Goal: Transaction & Acquisition: Purchase product/service

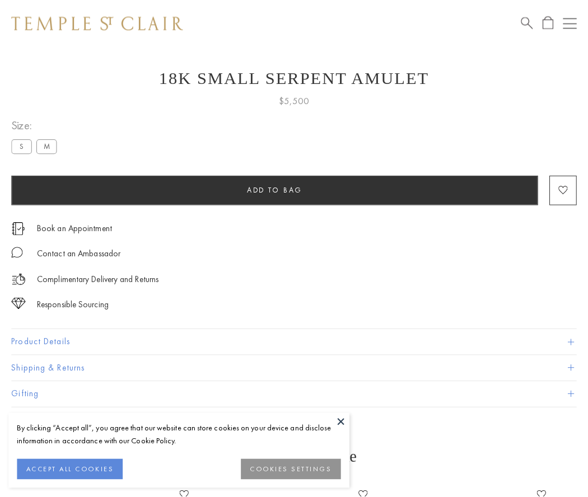
scroll to position [18, 0]
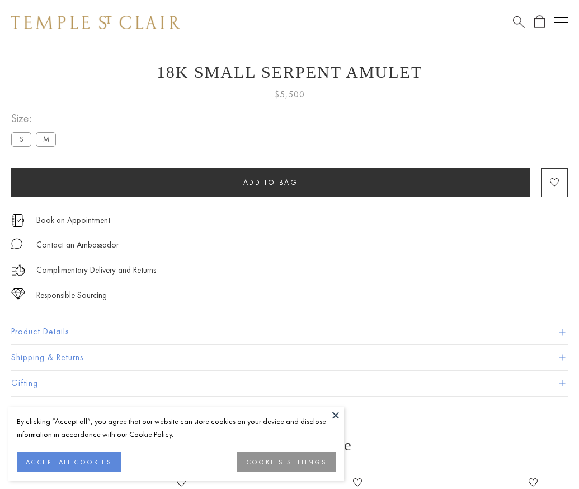
click at [270, 182] on span "Add to bag" at bounding box center [270, 182] width 55 height 10
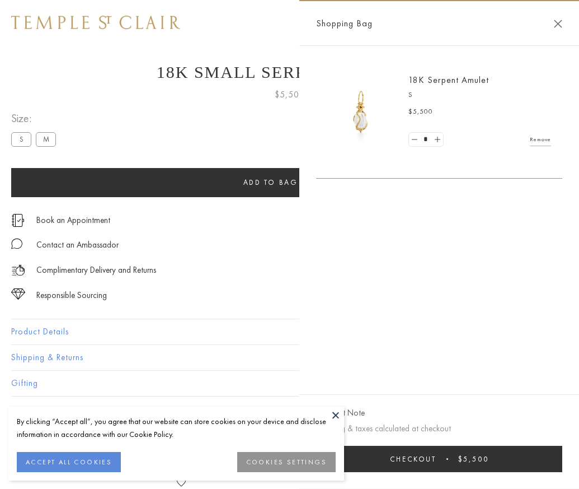
click at [437, 463] on span "Checkout" at bounding box center [413, 459] width 46 height 10
